Goal: Transaction & Acquisition: Purchase product/service

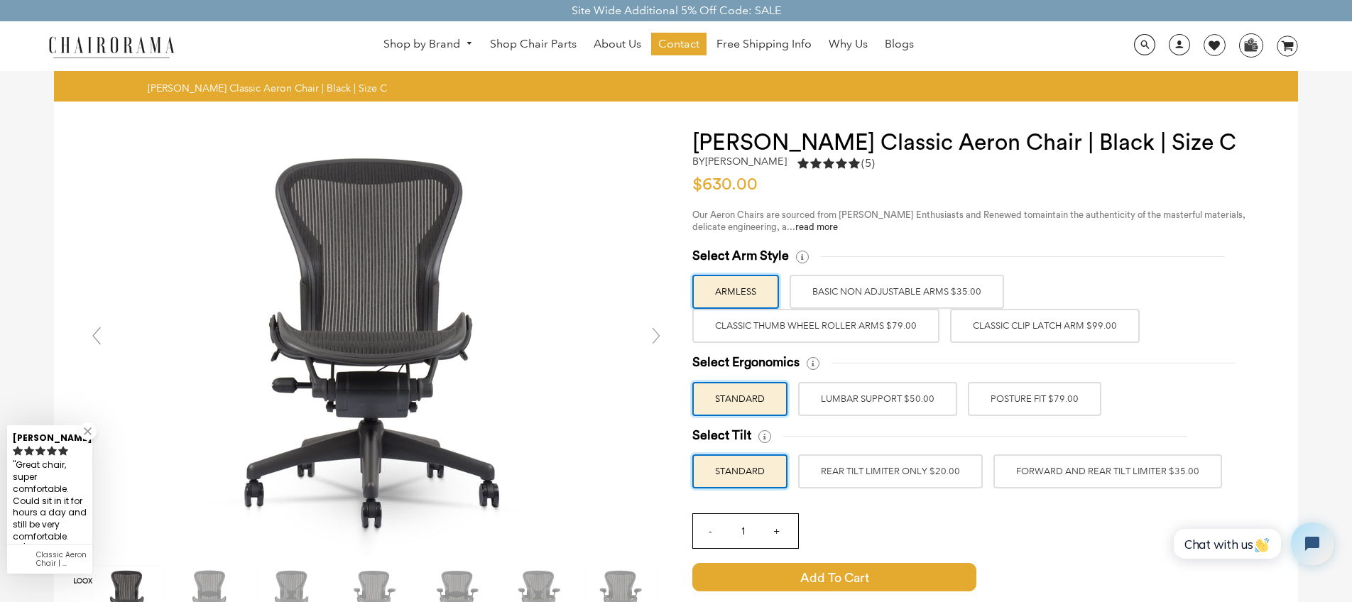
click at [1031, 333] on label "Classic Clip Latch Arm $99.00" at bounding box center [1045, 326] width 190 height 34
click at [0, 0] on input "Classic Clip Latch Arm $99.00" at bounding box center [0, 0] width 0 height 0
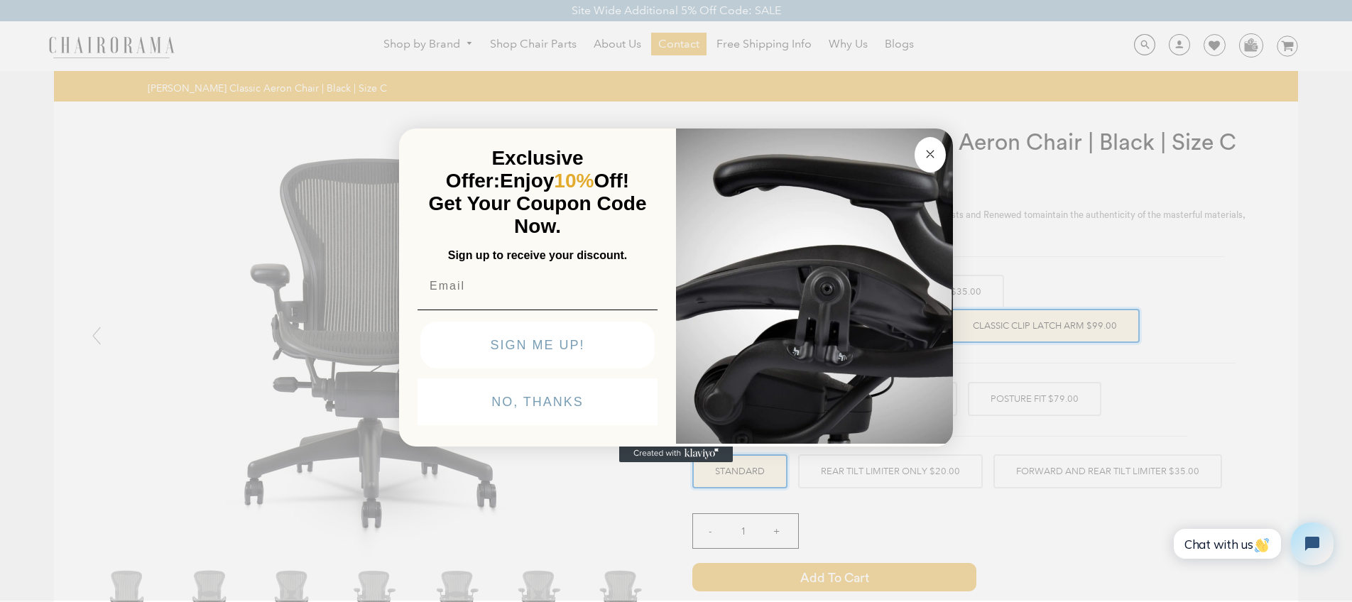
click at [899, 333] on img "POPUP Form" at bounding box center [814, 285] width 277 height 318
click at [933, 163] on button "Close dialog" at bounding box center [930, 155] width 31 height 36
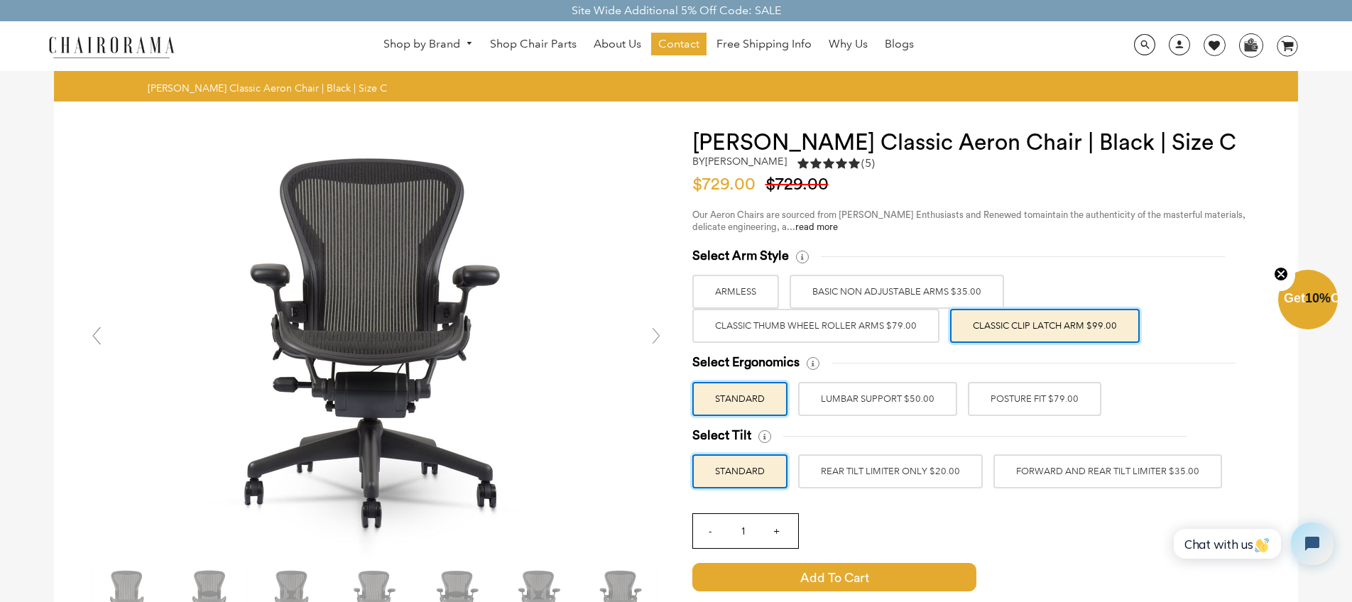
click at [813, 327] on label "Classic Thumb Wheel Roller Arms $79.00" at bounding box center [815, 326] width 247 height 34
click at [0, 0] on input "Classic Thumb Wheel Roller Arms $79.00" at bounding box center [0, 0] width 0 height 0
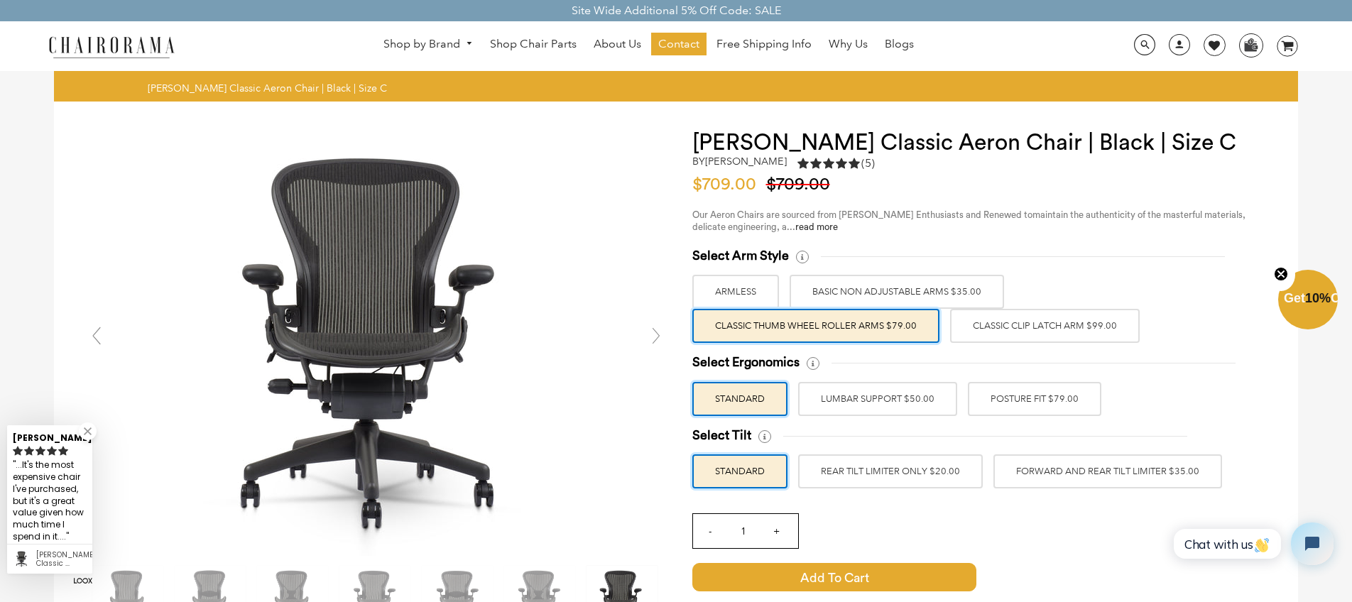
click at [826, 290] on label "BASIC NON ADJUSTABLE ARMS $35.00" at bounding box center [897, 292] width 214 height 34
click at [0, 0] on input "BASIC NON ADJUSTABLE ARMS $35.00" at bounding box center [0, 0] width 0 height 0
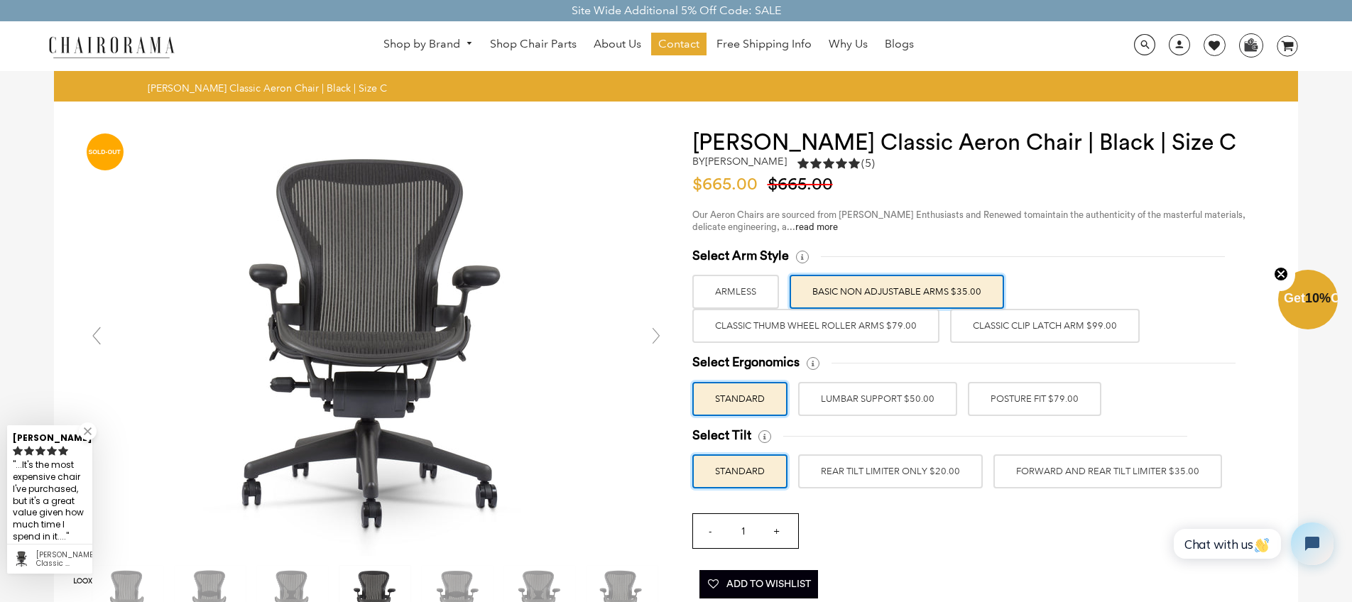
click at [846, 330] on label "Classic Thumb Wheel Roller Arms $79.00" at bounding box center [815, 326] width 247 height 34
click at [0, 0] on input "Classic Thumb Wheel Roller Arms $79.00" at bounding box center [0, 0] width 0 height 0
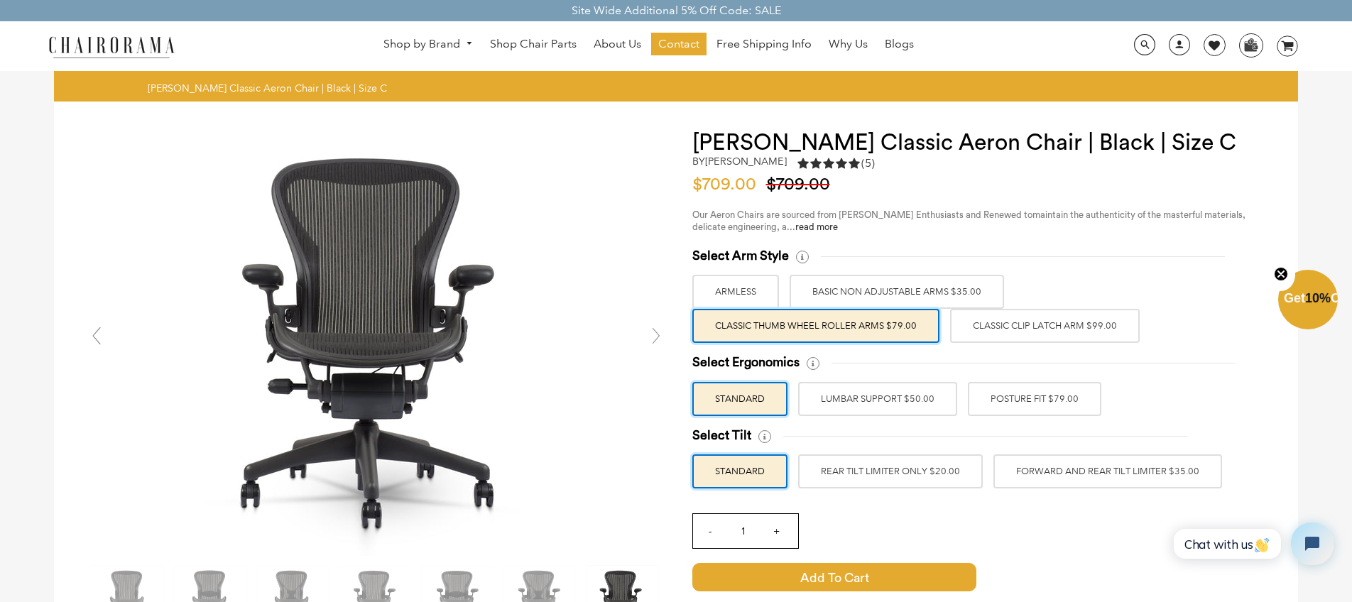
click at [1035, 318] on label "Classic Clip Latch Arm $99.00" at bounding box center [1045, 326] width 190 height 34
click at [0, 0] on input "Classic Clip Latch Arm $99.00" at bounding box center [0, 0] width 0 height 0
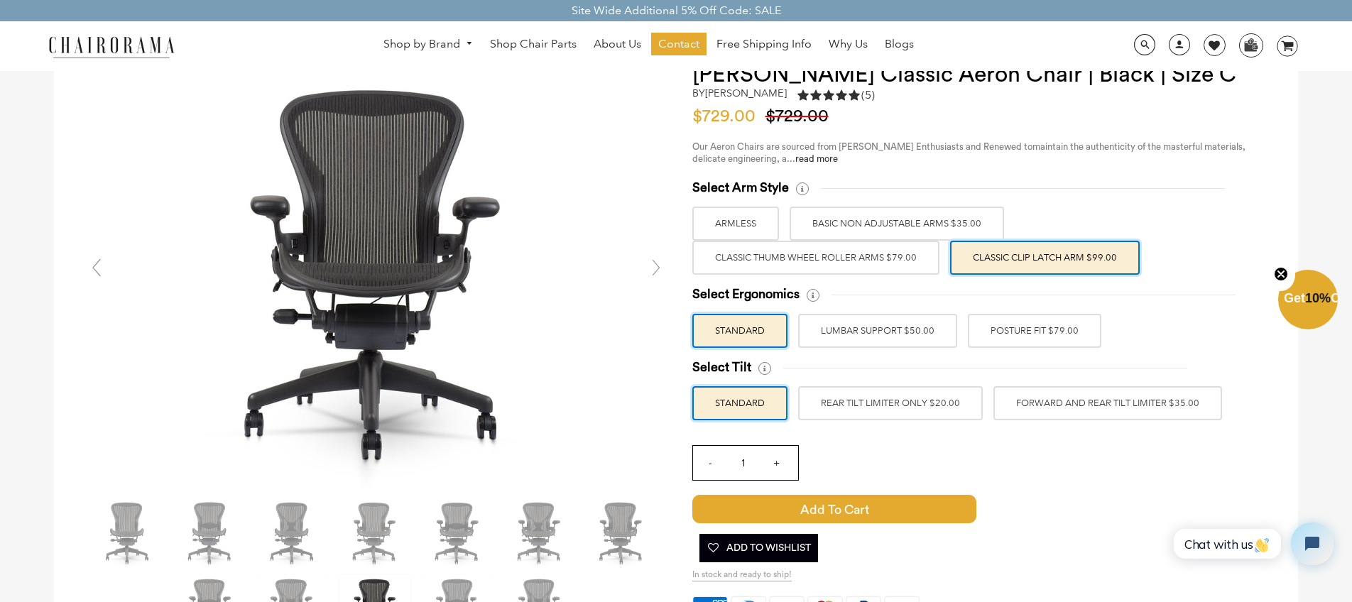
scroll to position [69, 0]
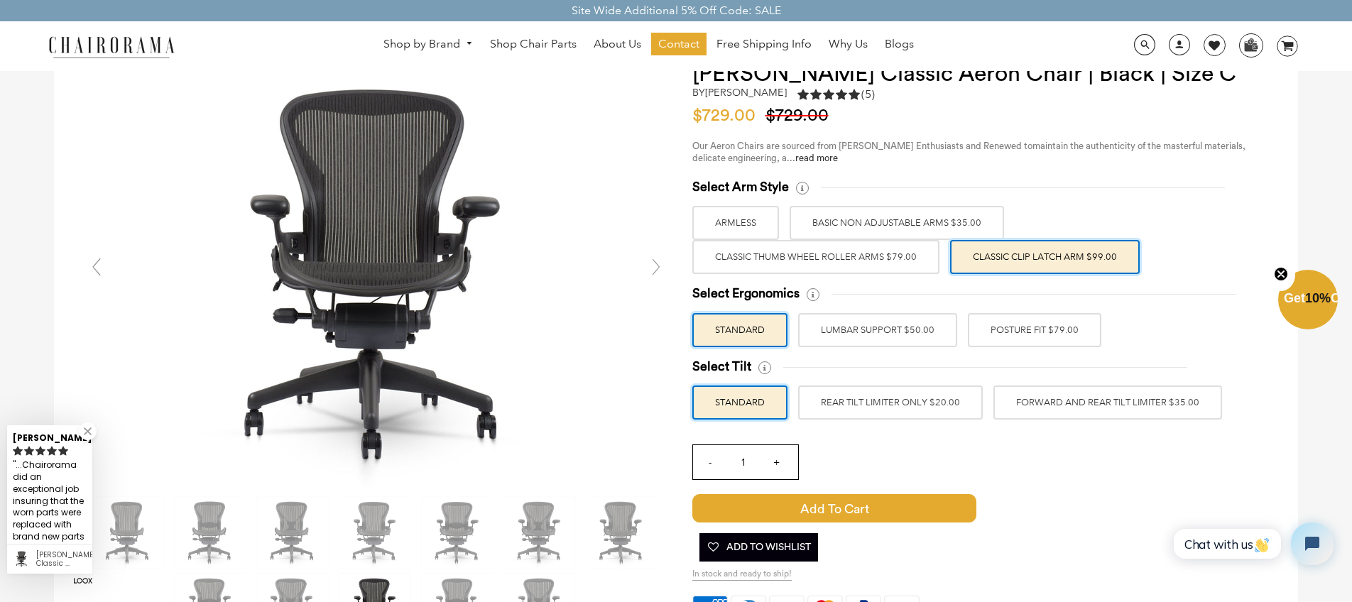
click at [1029, 322] on label "POSTURE FIT $79.00" at bounding box center [1034, 330] width 133 height 34
click at [0, 0] on input "POSTURE FIT $79.00" at bounding box center [0, 0] width 0 height 0
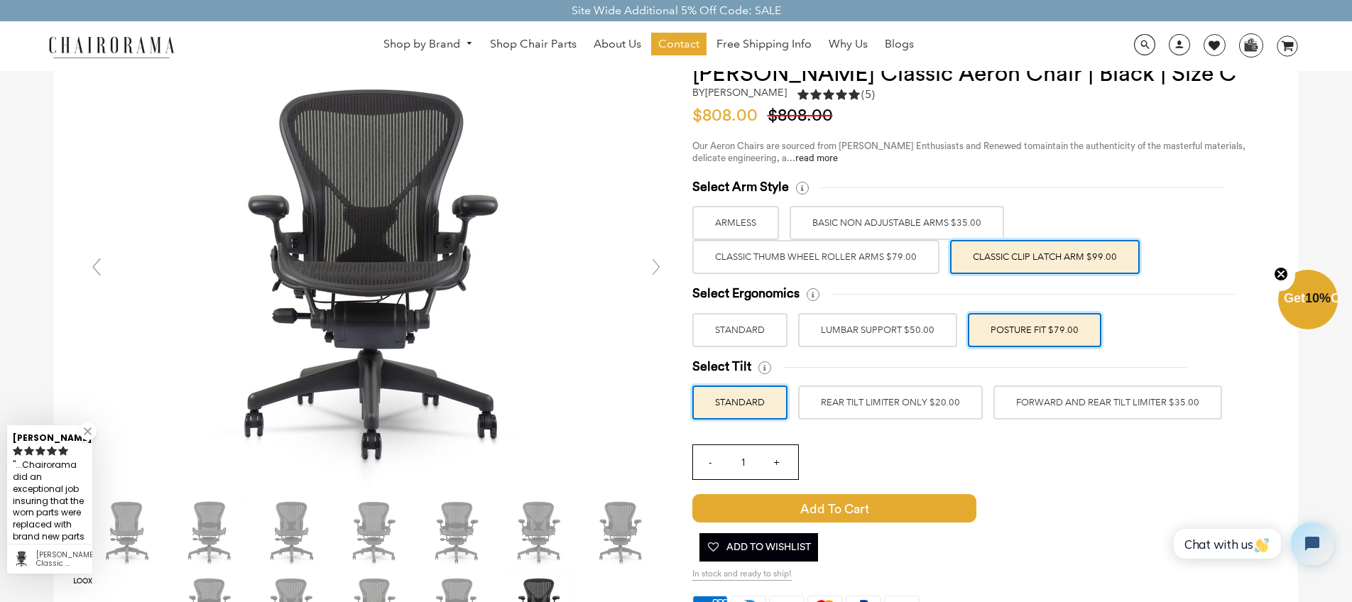
click at [737, 327] on label "STANDARD" at bounding box center [739, 330] width 95 height 34
click at [0, 0] on input "STANDARD" at bounding box center [0, 0] width 0 height 0
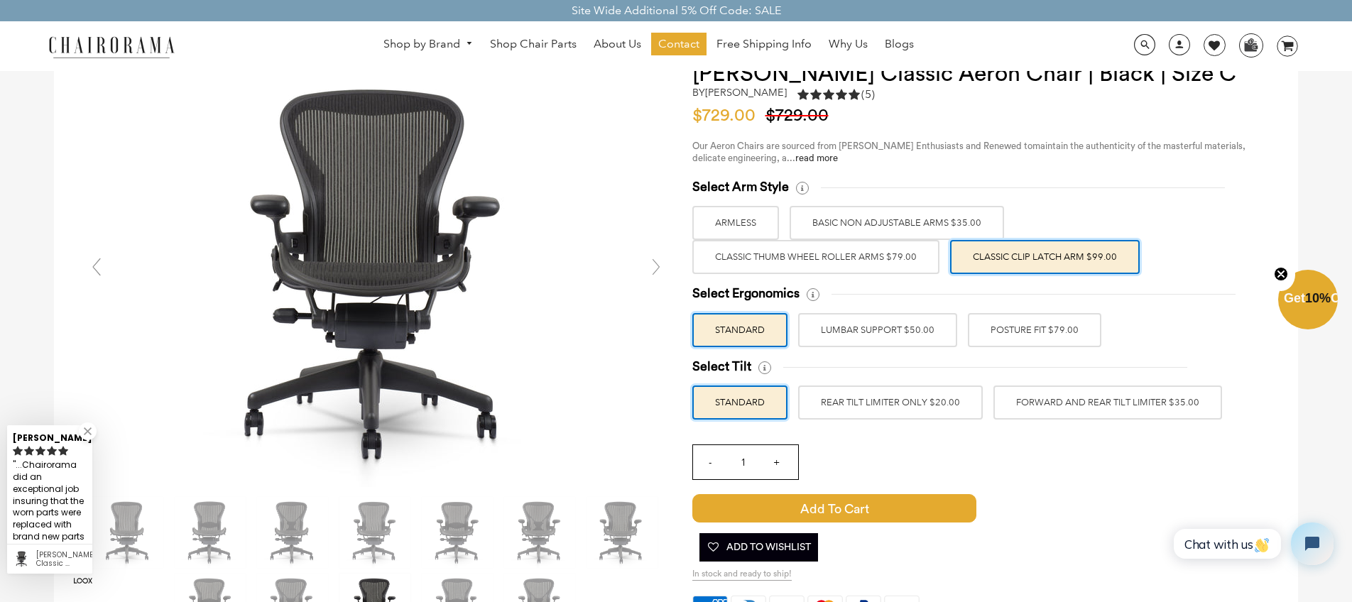
click at [1076, 346] on label "POSTURE FIT $79.00" at bounding box center [1034, 330] width 133 height 34
click at [0, 0] on input "POSTURE FIT $79.00" at bounding box center [0, 0] width 0 height 0
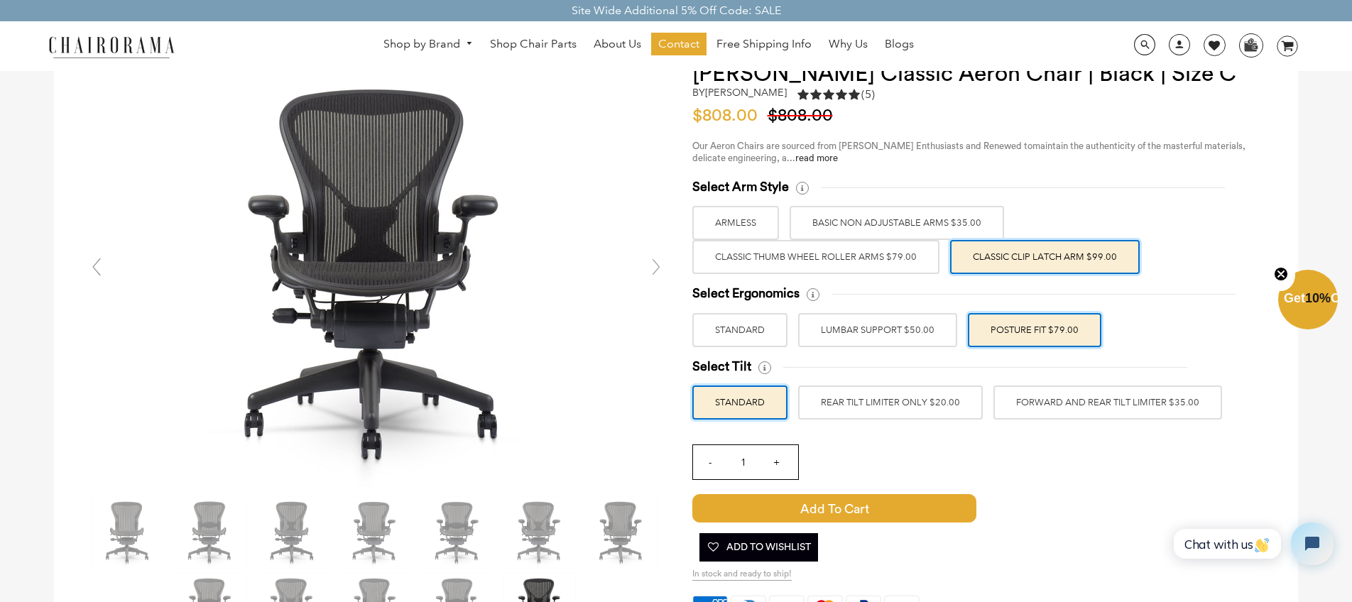
click at [899, 402] on label "REAR TILT LIMITER ONLY $20.00" at bounding box center [890, 403] width 185 height 34
click at [0, 0] on input "REAR TILT LIMITER ONLY $20.00" at bounding box center [0, 0] width 0 height 0
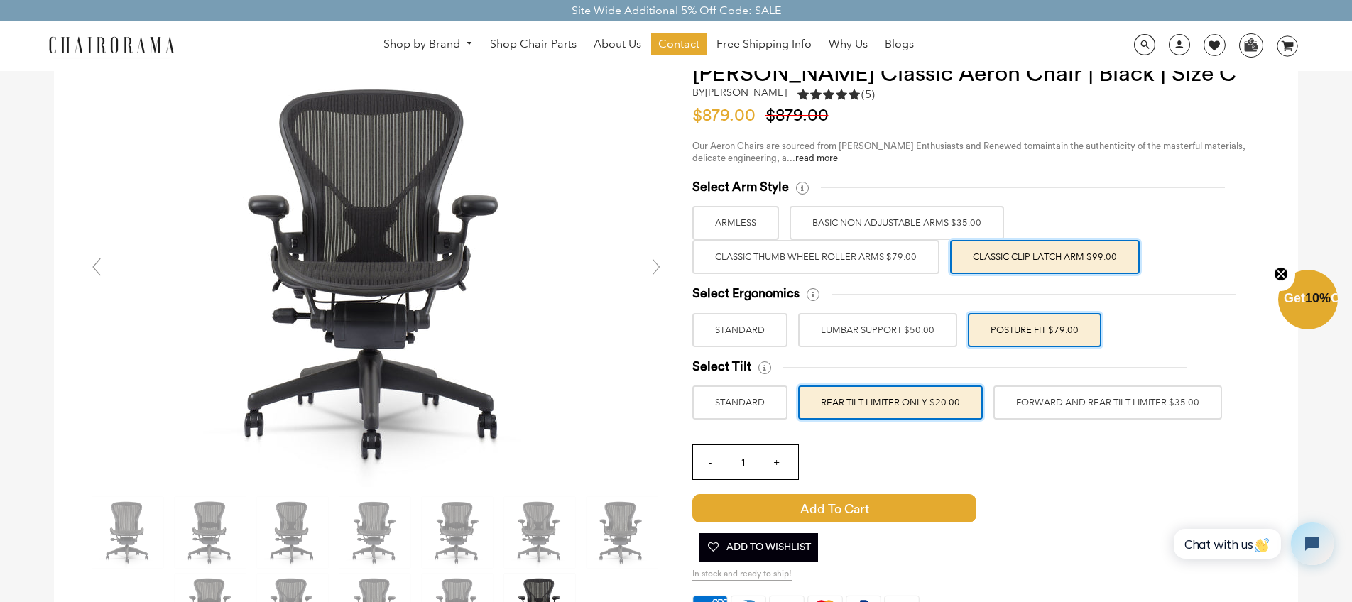
click at [744, 407] on label "STANDARD" at bounding box center [739, 403] width 95 height 34
click at [0, 0] on input "STANDARD" at bounding box center [0, 0] width 0 height 0
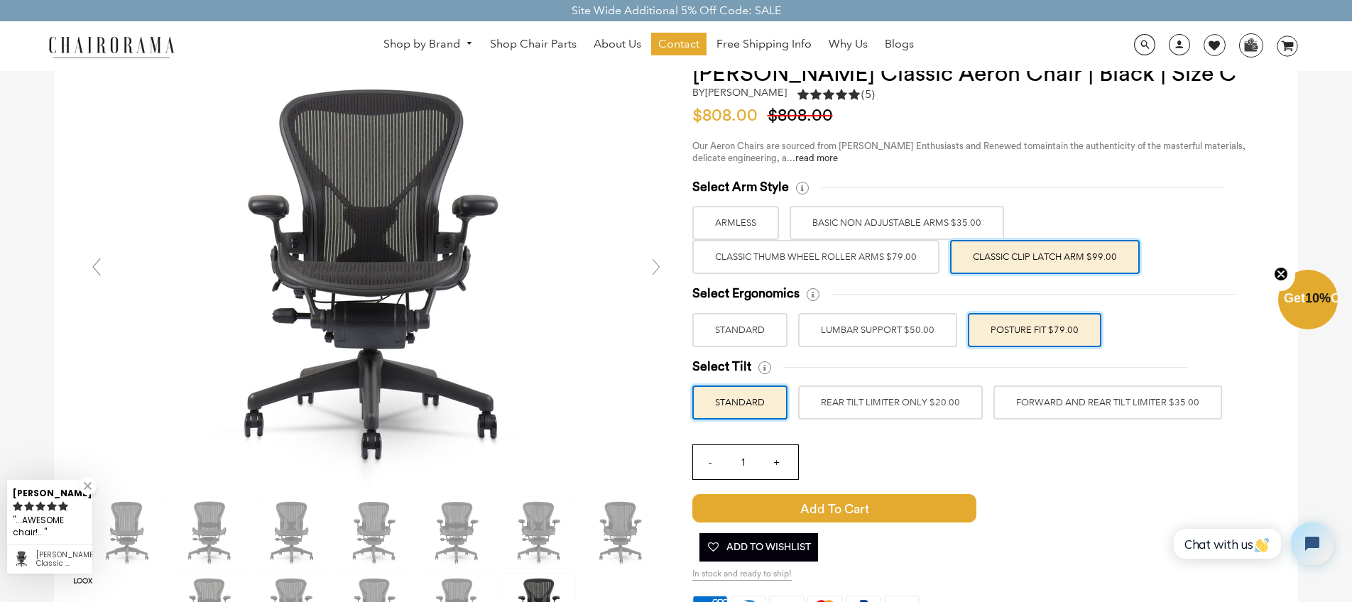
click at [1084, 408] on label "FORWARD AND REAR TILT LIMITER $35.00" at bounding box center [1107, 403] width 229 height 34
click at [0, 0] on input "FORWARD AND REAR TILT LIMITER $35.00" at bounding box center [0, 0] width 0 height 0
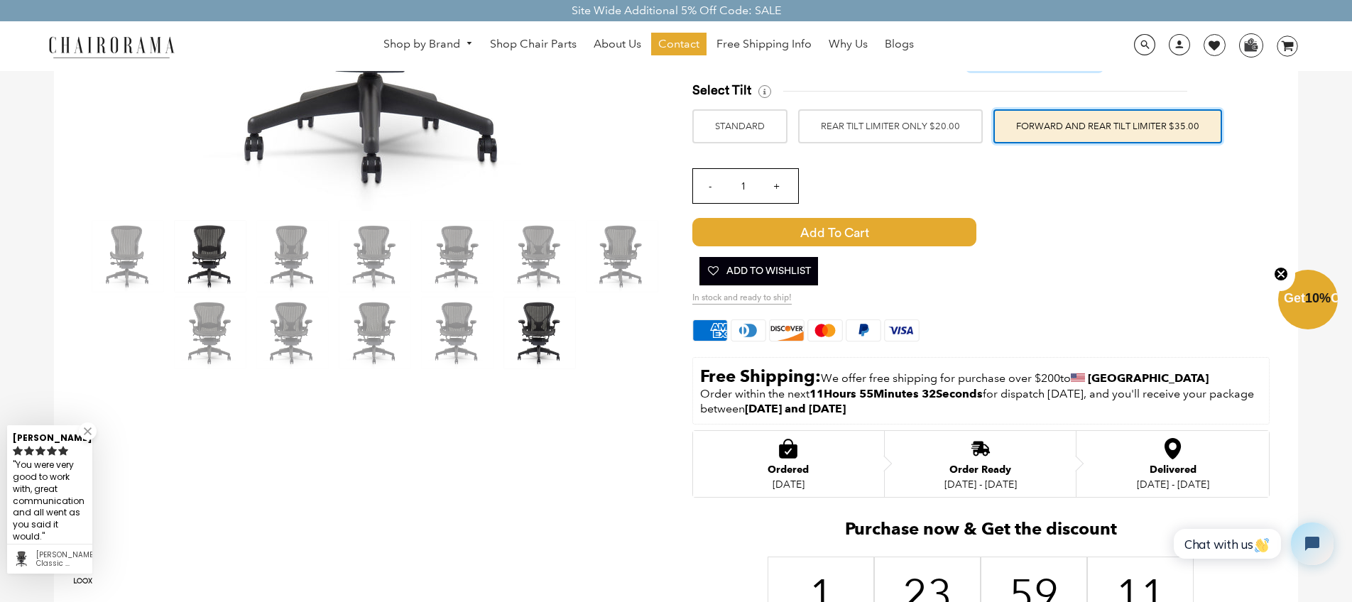
scroll to position [39, 0]
